Goal: Communication & Community: Answer question/provide support

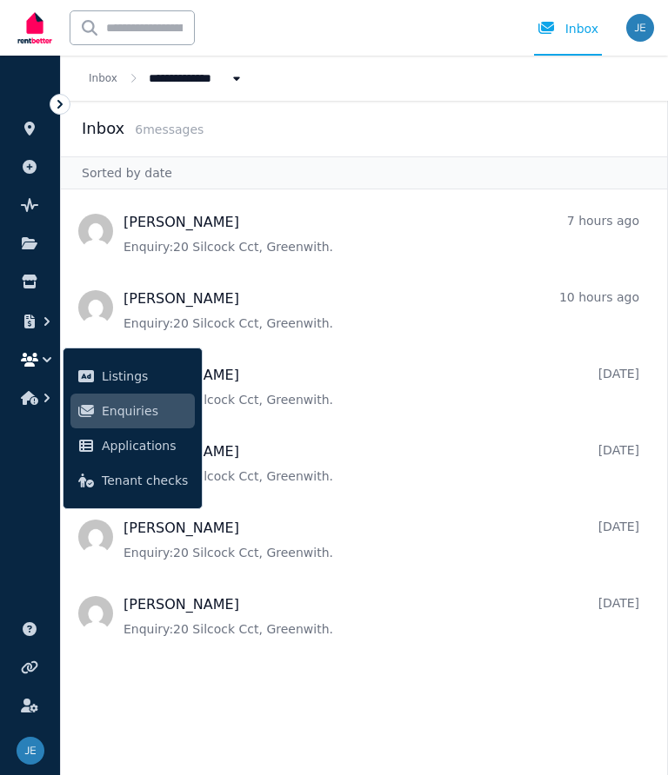
click at [226, 620] on span "Message list" at bounding box center [364, 614] width 606 height 70
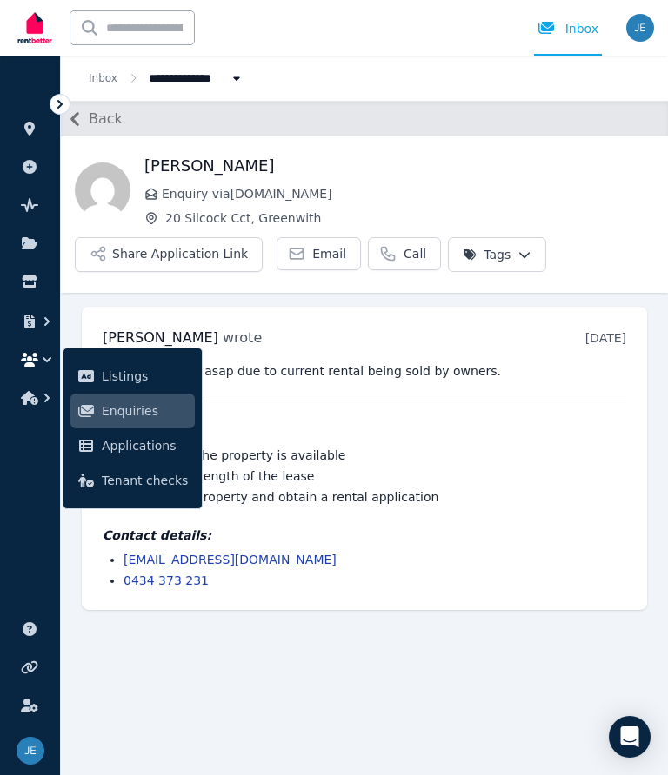
click at [86, 121] on icon "button" at bounding box center [75, 119] width 28 height 28
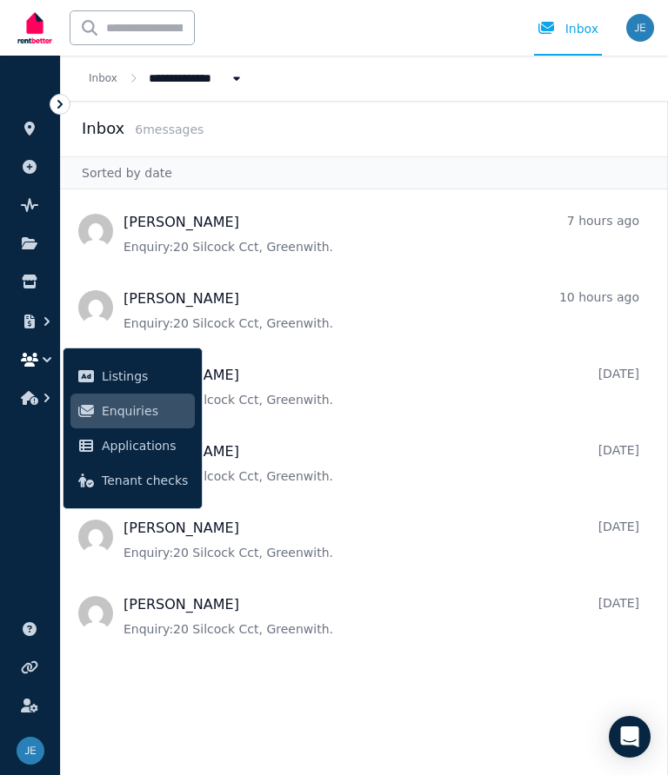
click at [276, 549] on span "Message list" at bounding box center [364, 537] width 606 height 70
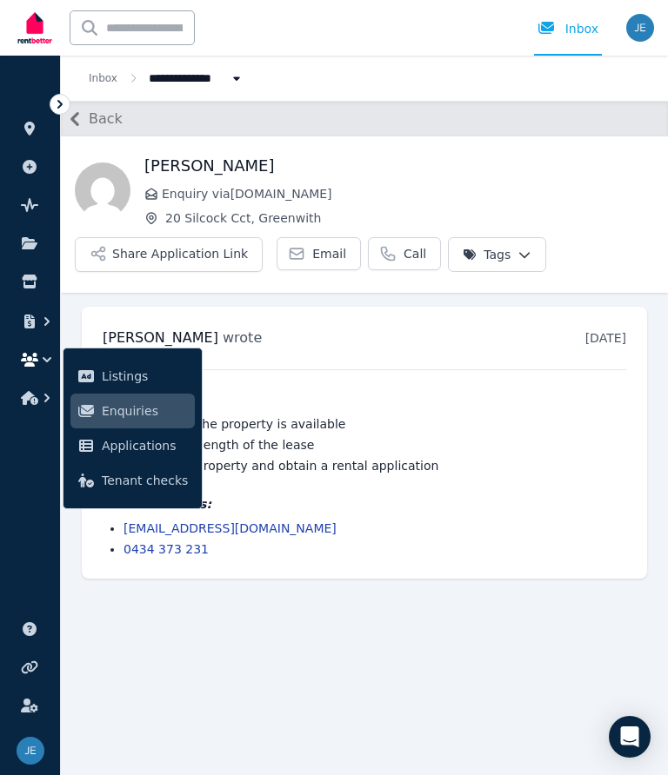
click at [109, 119] on span "Back" at bounding box center [106, 119] width 34 height 21
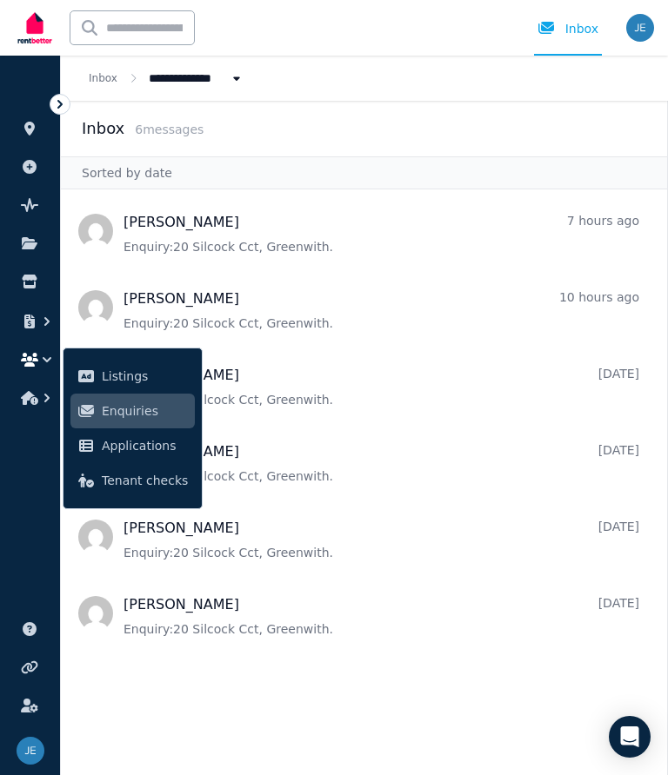
click at [281, 316] on span "Message list" at bounding box center [364, 308] width 606 height 70
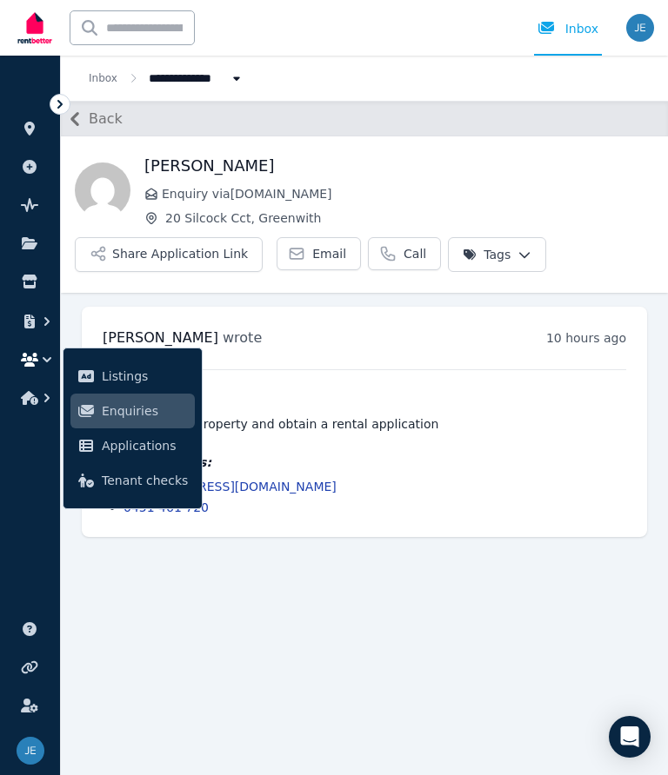
click at [76, 113] on icon "button" at bounding box center [74, 119] width 9 height 14
